Goal: Find specific page/section: Find specific page/section

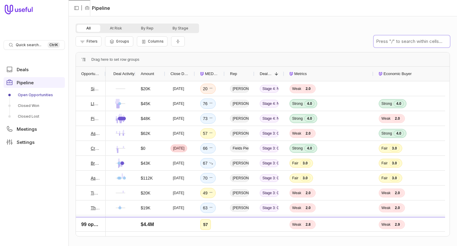
click at [409, 41] on input "text" at bounding box center [411, 41] width 76 height 12
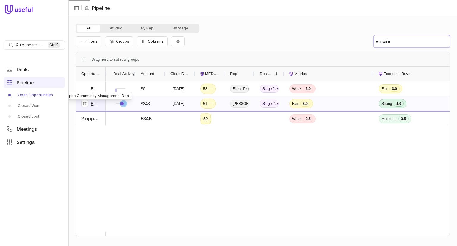
type input "empire"
click at [93, 104] on link "Empire Community Management Deal" at bounding box center [96, 103] width 10 height 7
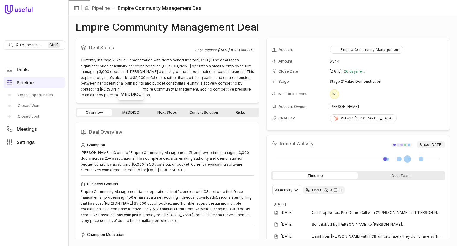
click at [132, 109] on link "MEDDICC" at bounding box center [130, 112] width 35 height 7
